Goal: Complete application form: Complete application form

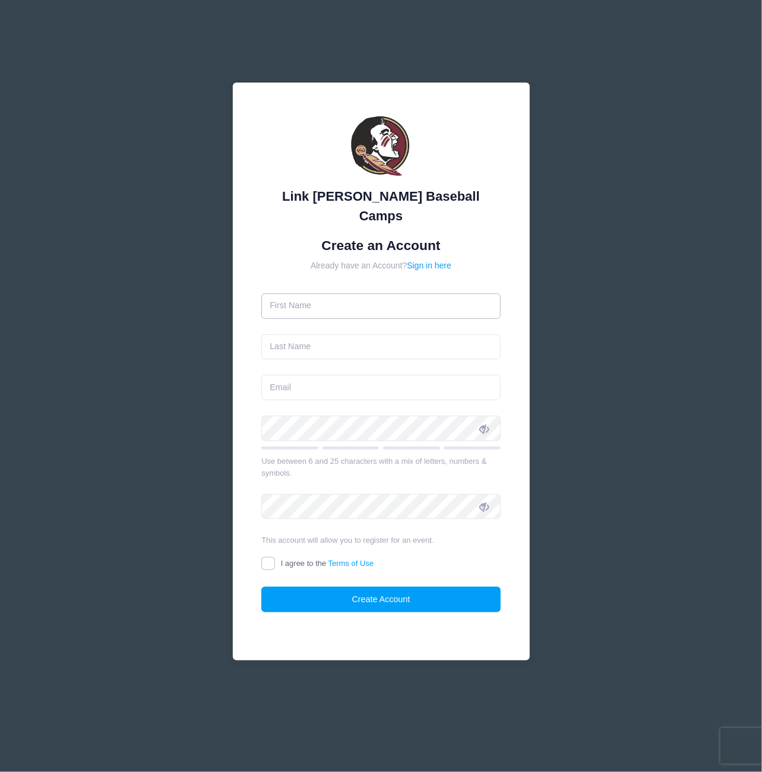
click at [423, 293] on input "text" at bounding box center [380, 306] width 239 height 26
type input "Jereme"
type input "[PERSON_NAME]"
type input "[EMAIL_ADDRESS][DOMAIN_NAME]"
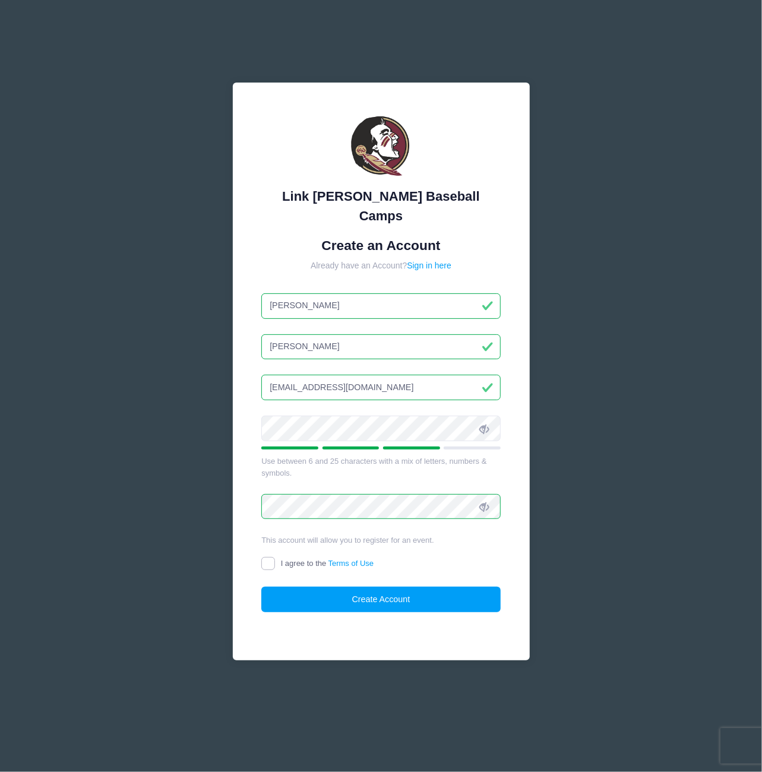
click at [274, 557] on input "I agree to the Terms of Use" at bounding box center [268, 564] width 14 height 14
checkbox input "true"
click at [379, 593] on button "Create Account" at bounding box center [380, 600] width 239 height 26
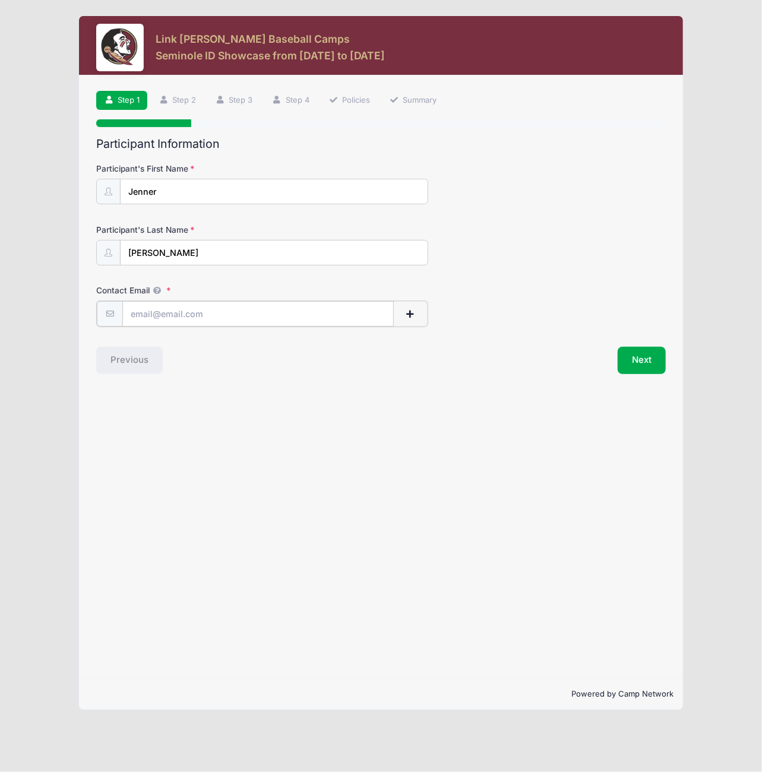
click at [230, 315] on input "Contact Email" at bounding box center [257, 314] width 271 height 26
type input "[EMAIL_ADDRESS][DOMAIN_NAME]"
click at [631, 357] on button "Next" at bounding box center [642, 359] width 48 height 27
